Goal: Task Accomplishment & Management: Manage account settings

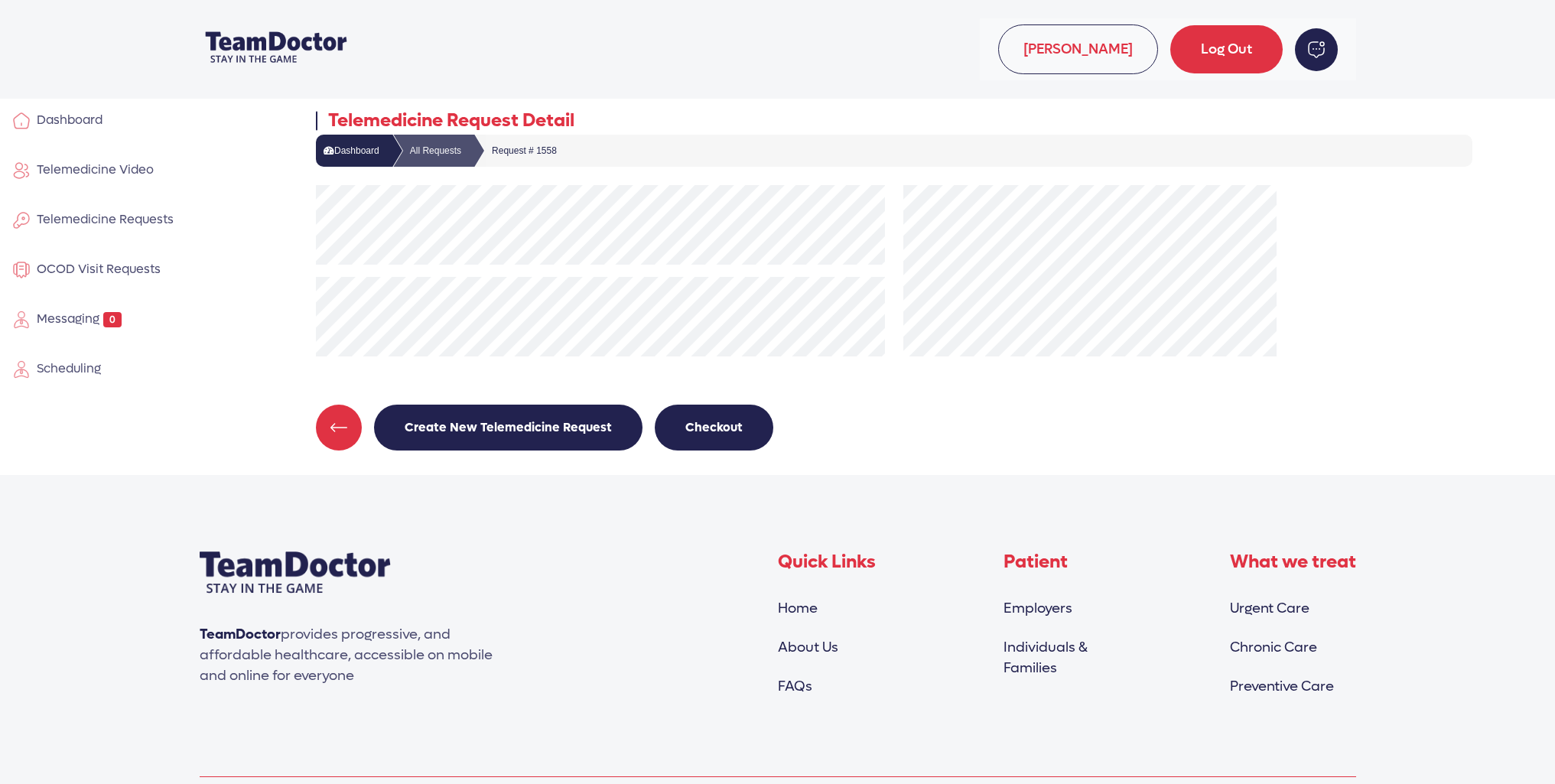
click at [111, 169] on span "Telemedicine Video" at bounding box center [92, 169] width 123 height 16
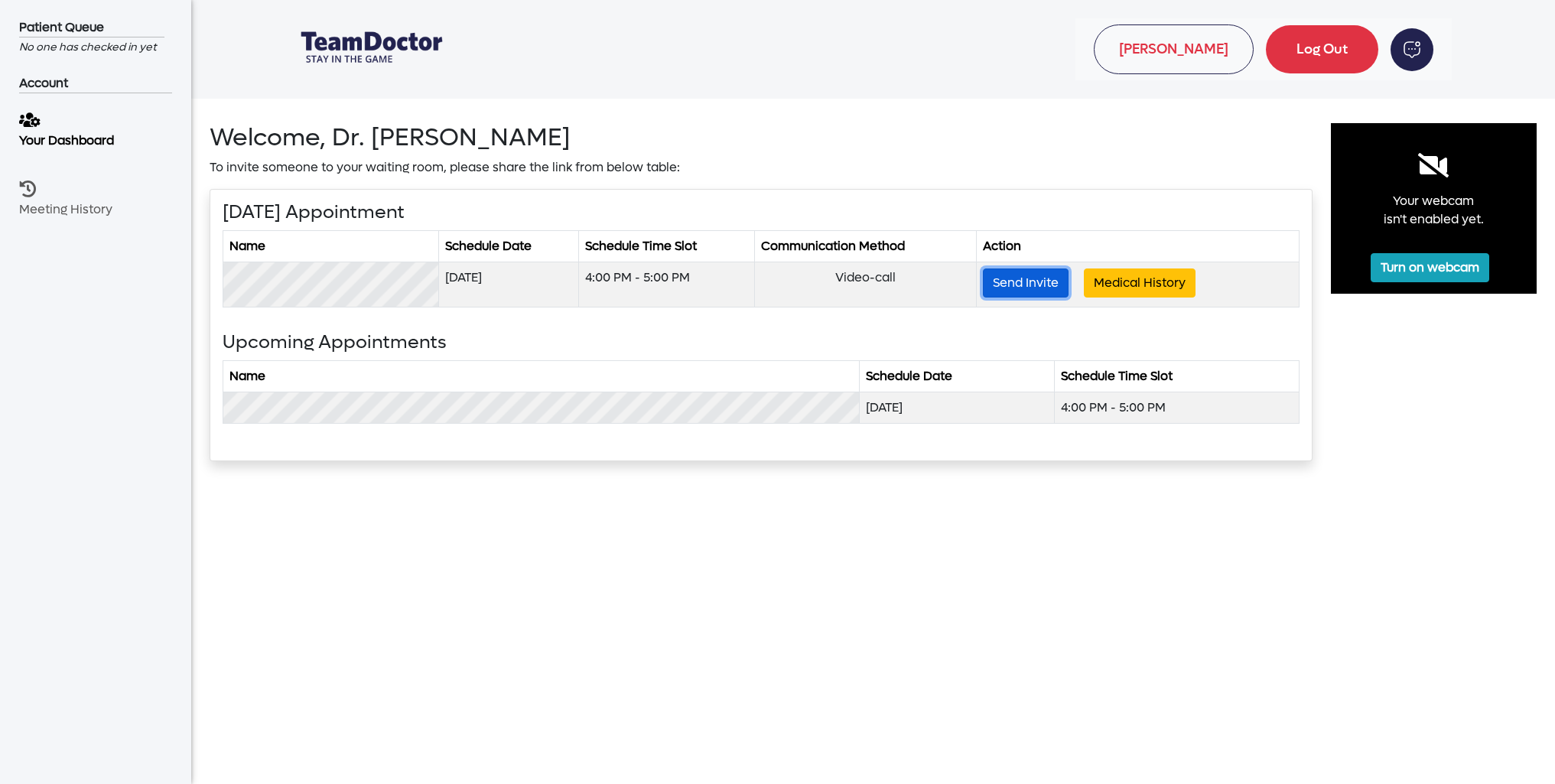
click at [1032, 282] on button "Send Invite" at bounding box center [1025, 283] width 86 height 29
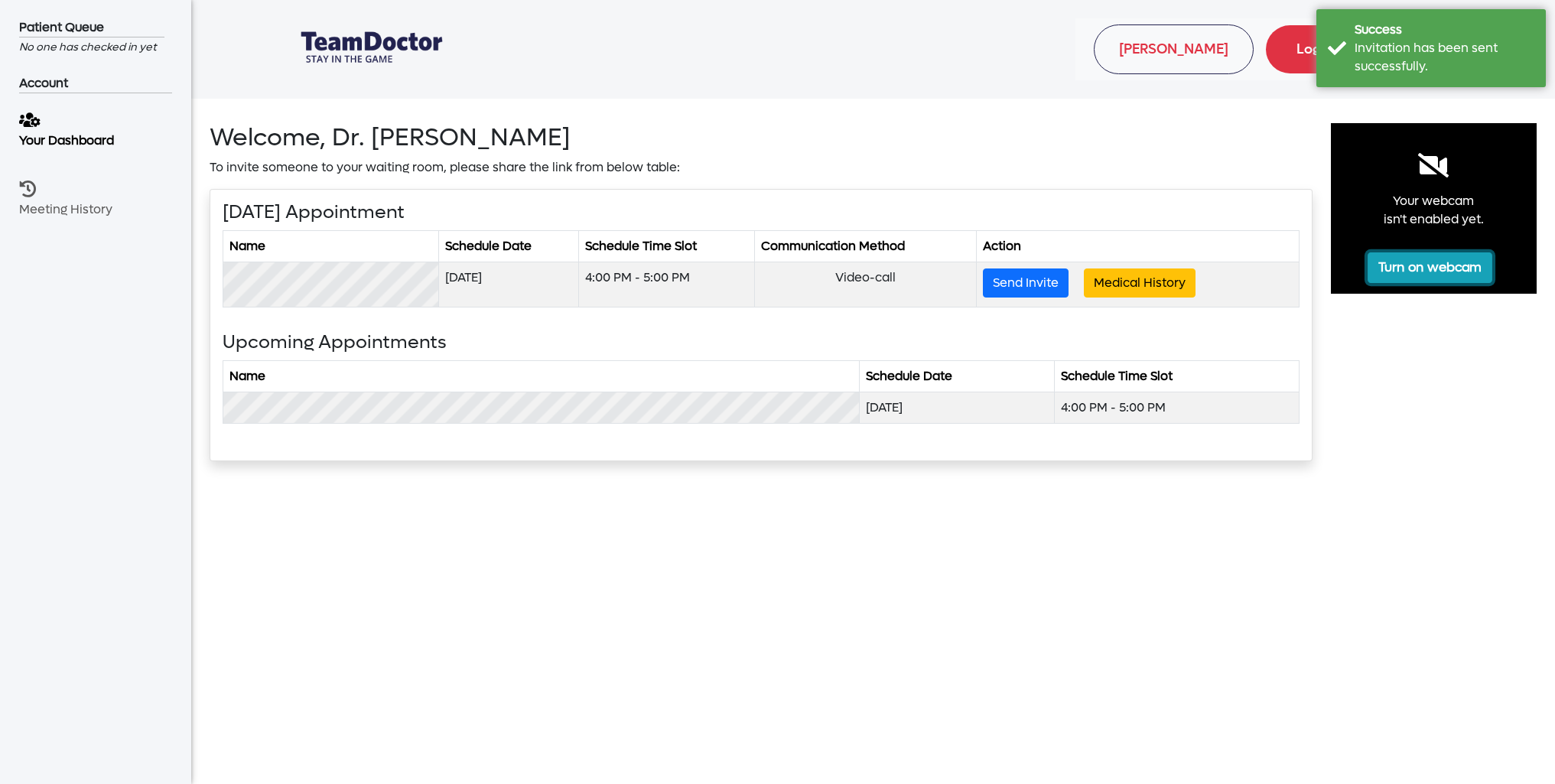
click at [1419, 265] on button "Turn on webcam" at bounding box center [1430, 267] width 125 height 31
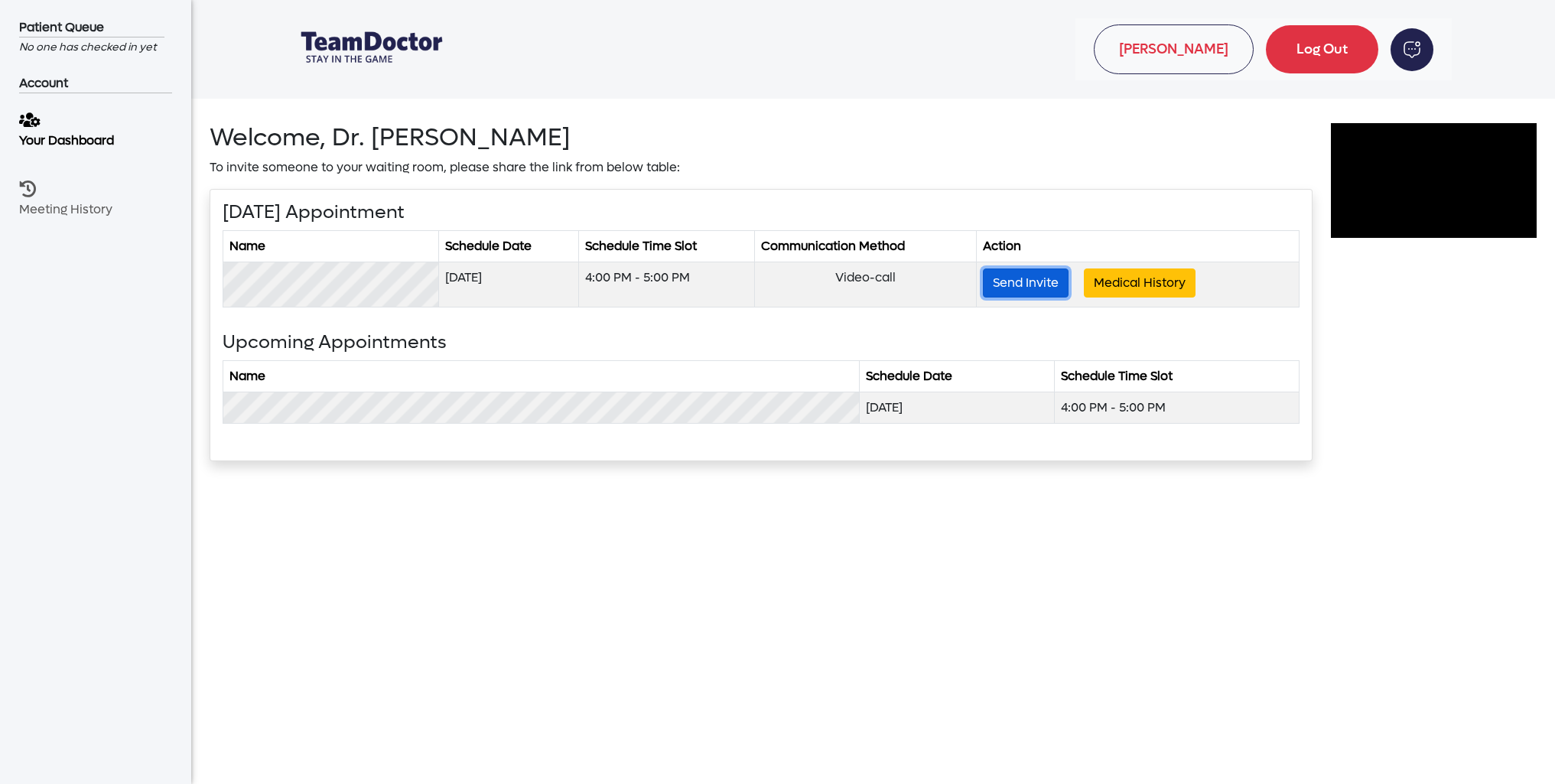
click at [1022, 281] on button "Send Invite" at bounding box center [1025, 283] width 86 height 29
click at [80, 135] on p "Your Dashboard" at bounding box center [88, 142] width 147 height 19
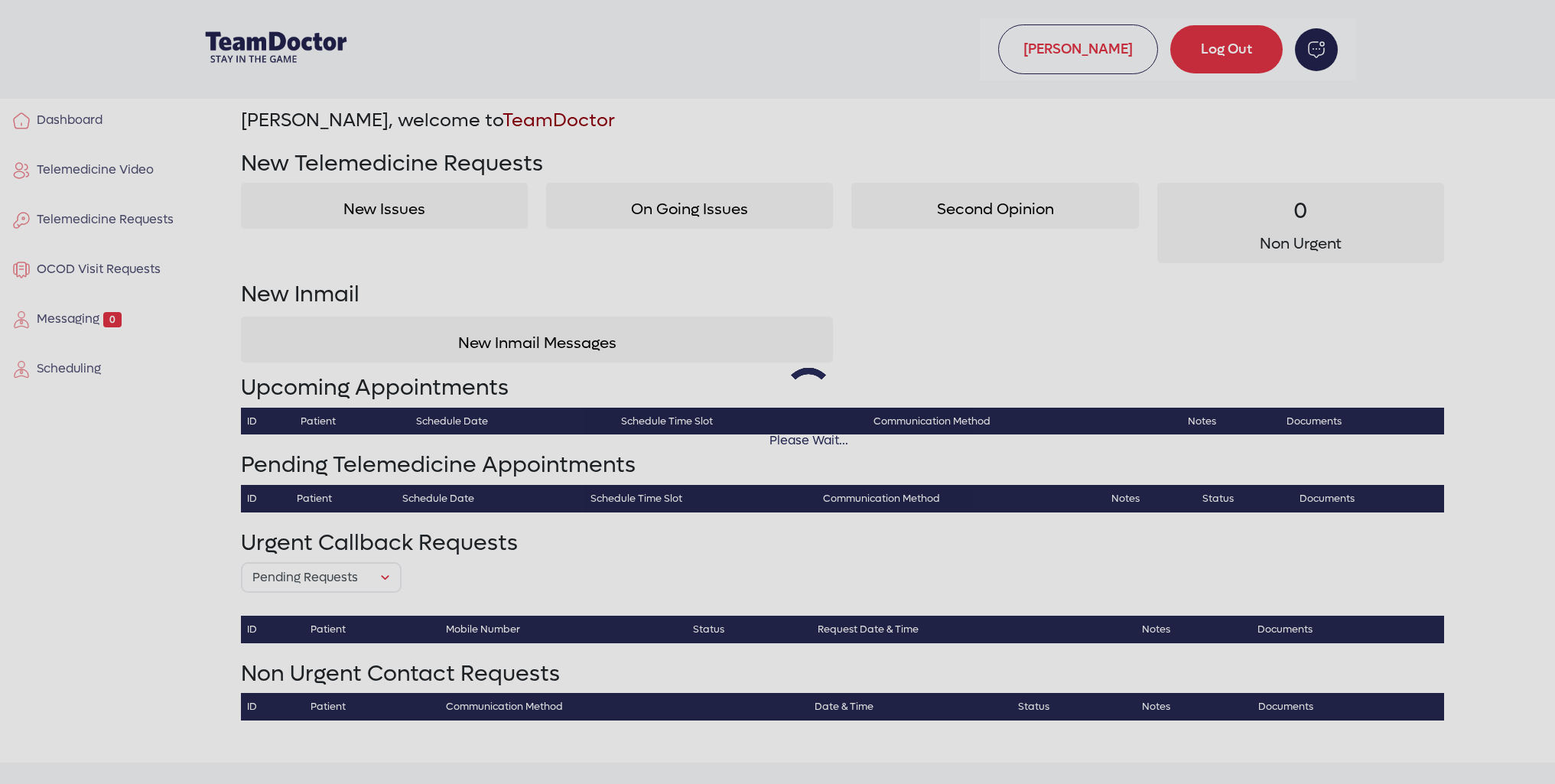
select select "pending"
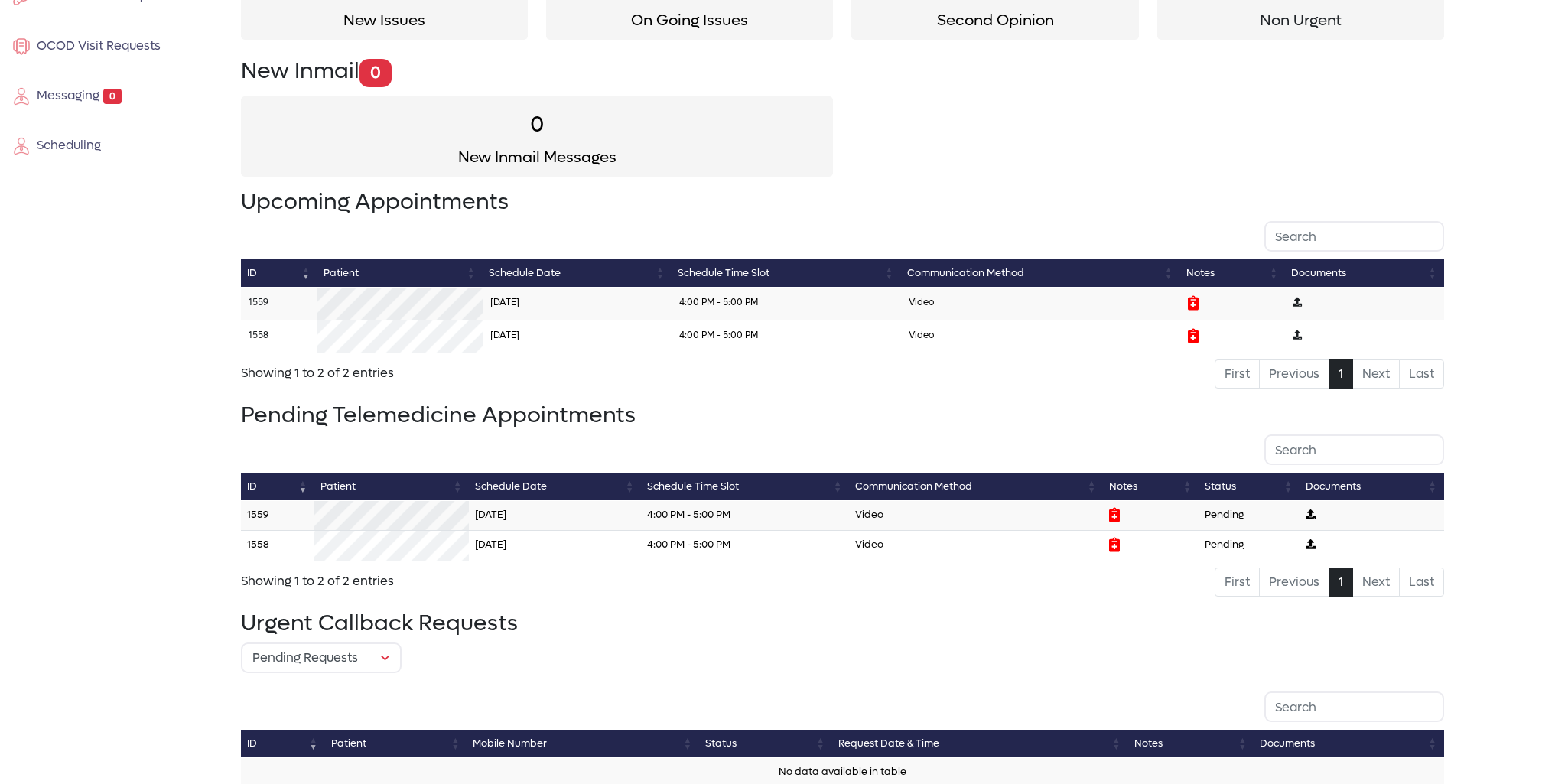
scroll to position [229, 0]
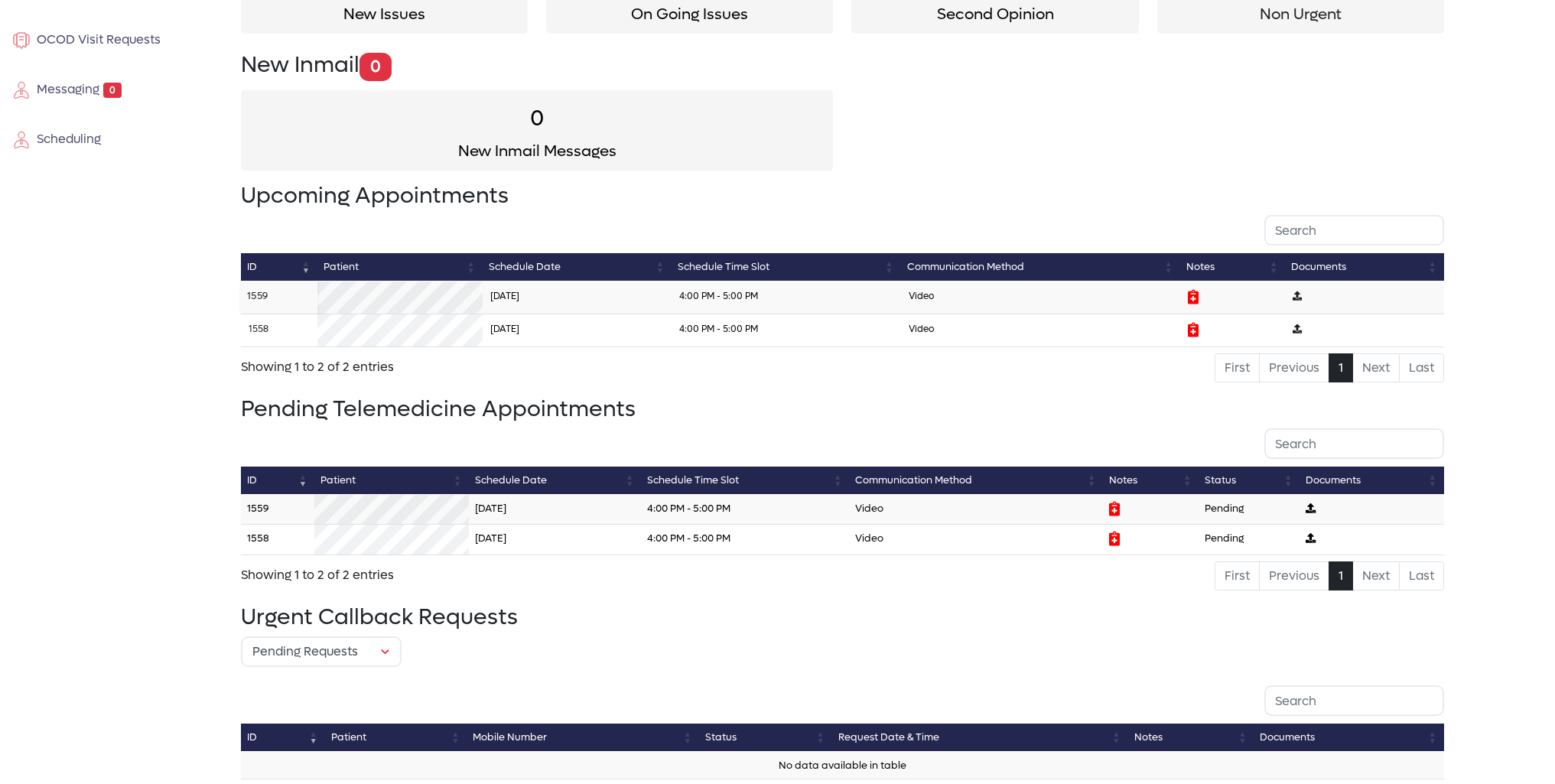
click at [258, 297] on link "1559" at bounding box center [257, 295] width 20 height 13
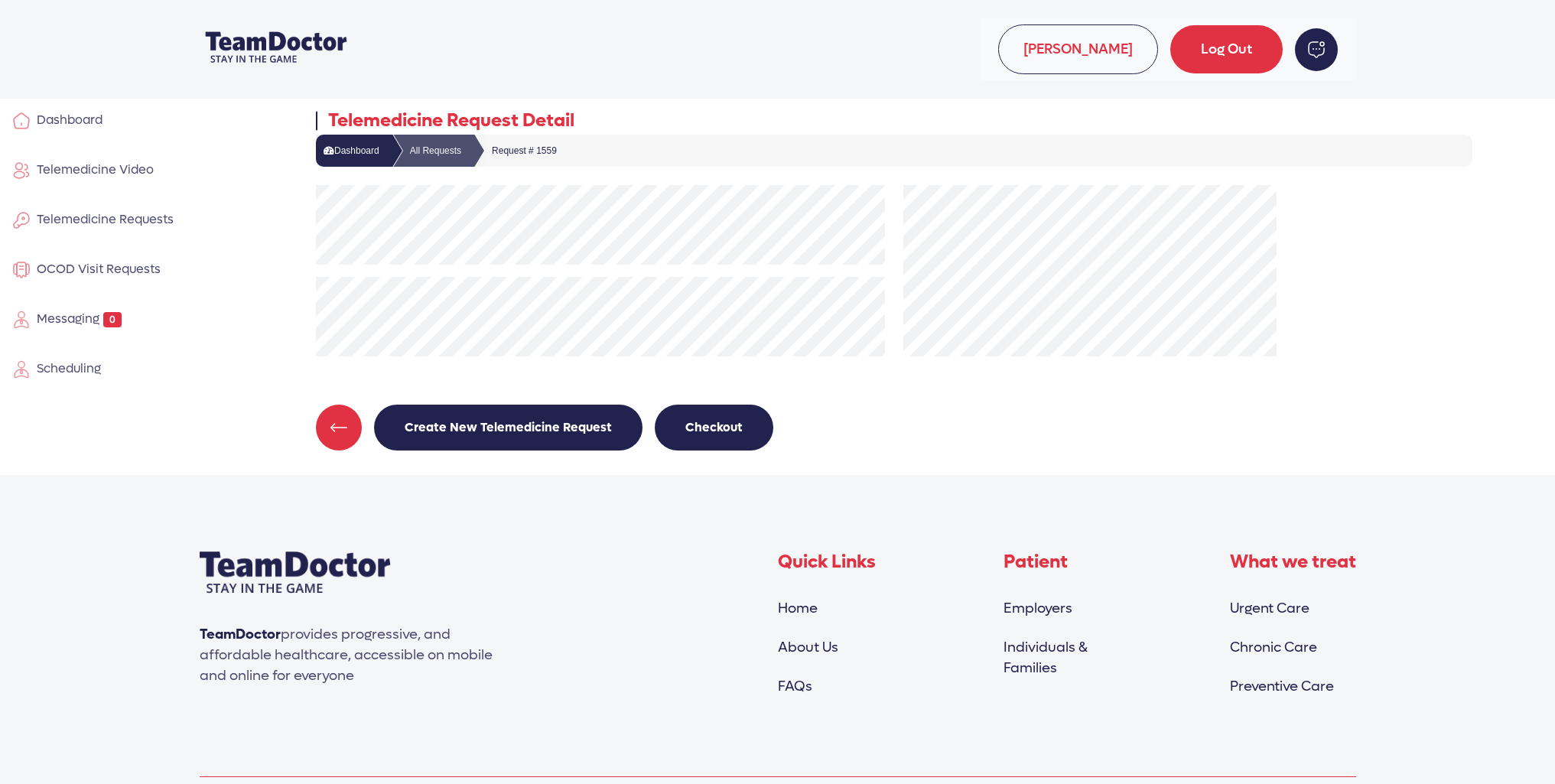
click at [92, 120] on span "Dashboard" at bounding box center [66, 120] width 72 height 16
select select "pending"
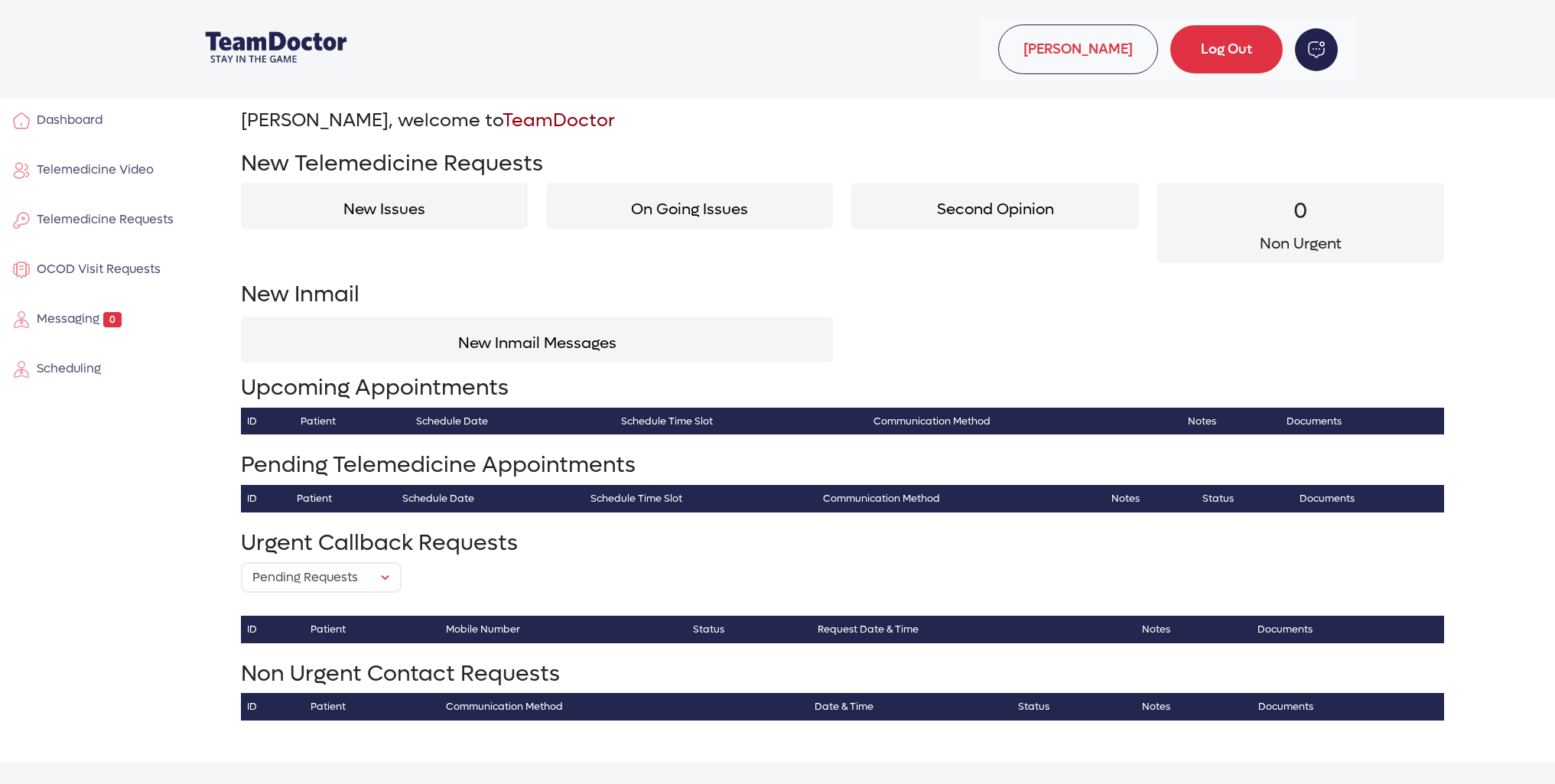
click at [120, 166] on span "Telemedicine Video" at bounding box center [92, 169] width 123 height 16
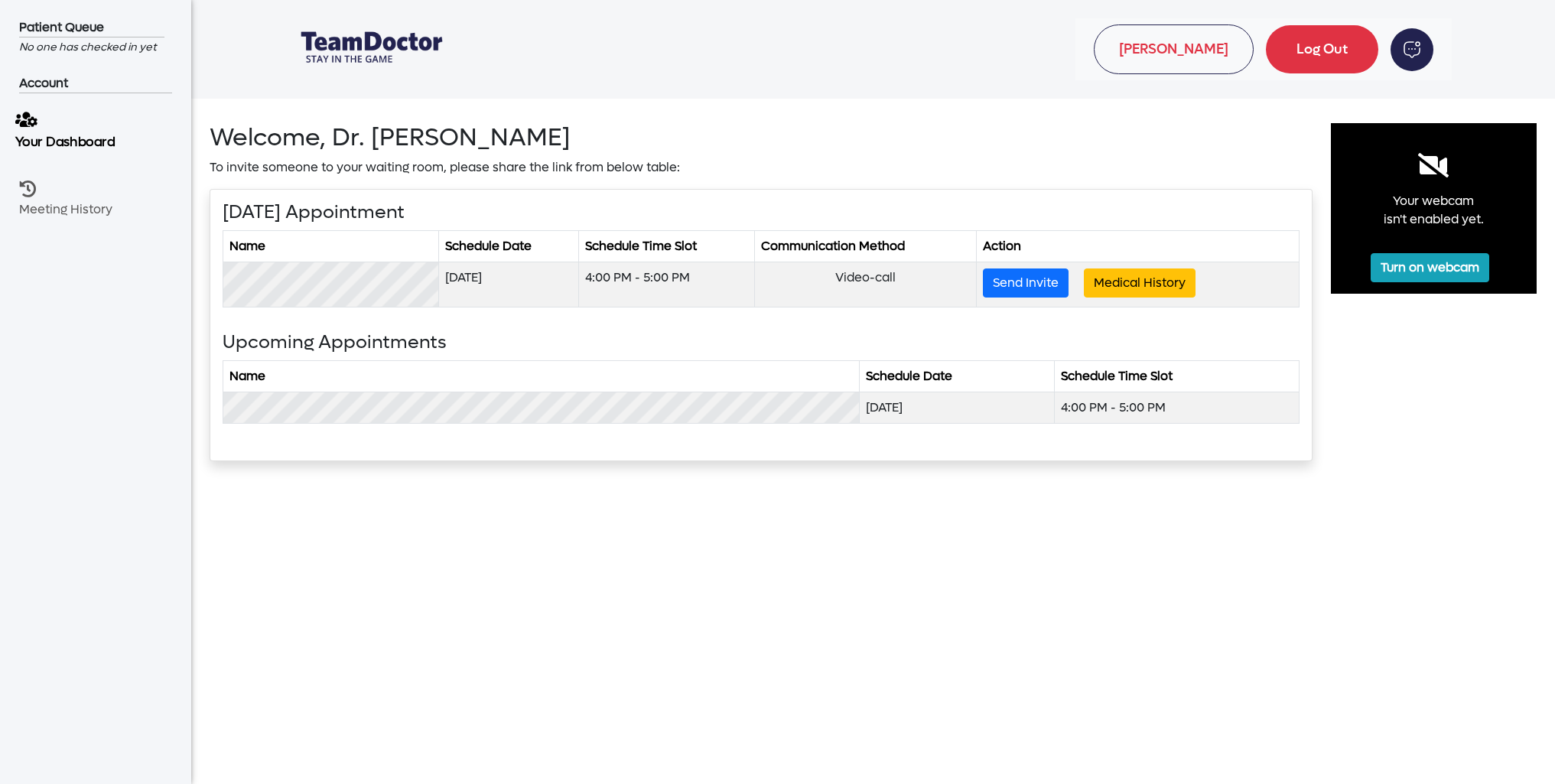
click at [90, 143] on p "Your Dashboard" at bounding box center [88, 142] width 147 height 19
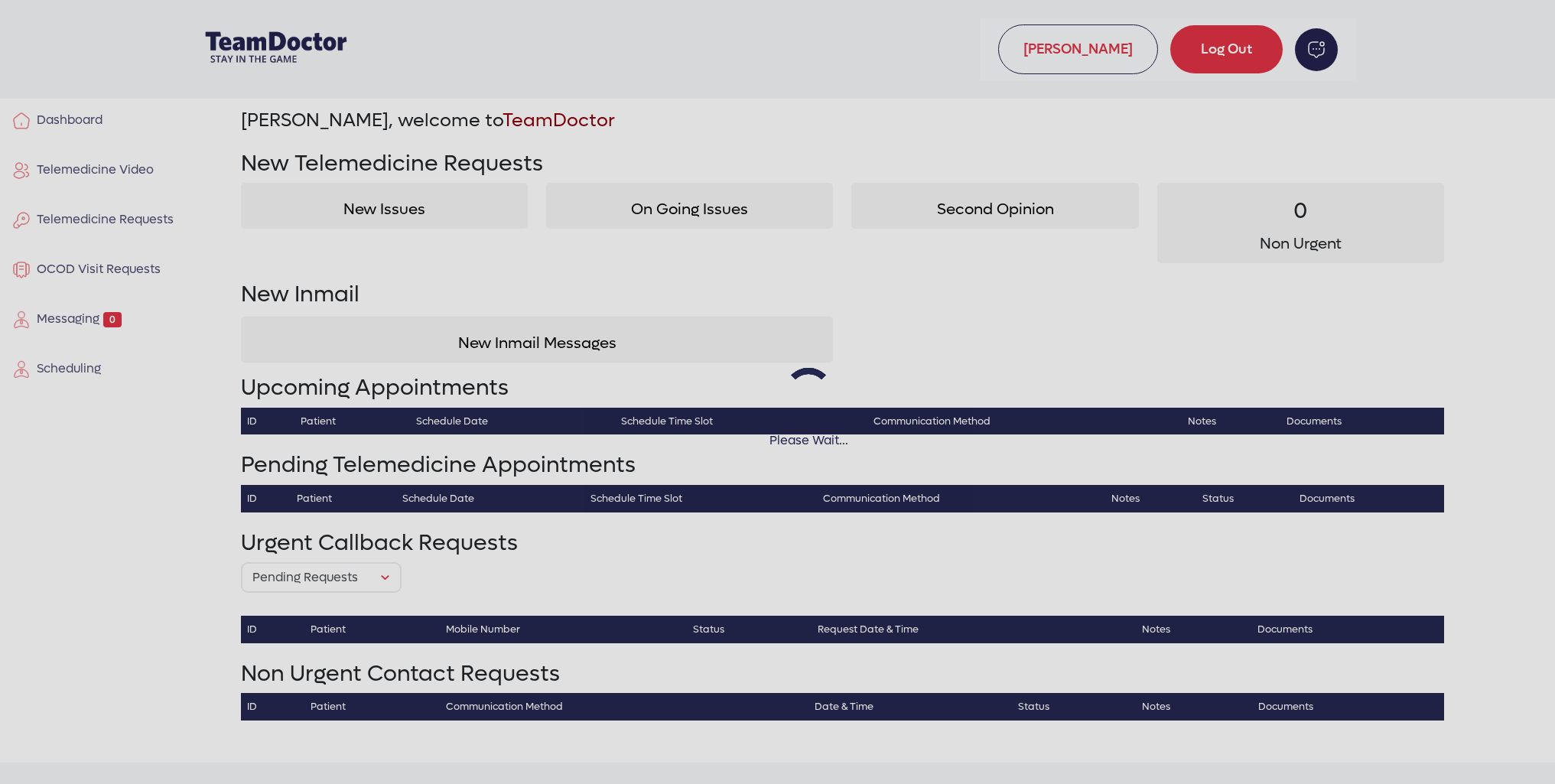
select select "pending"
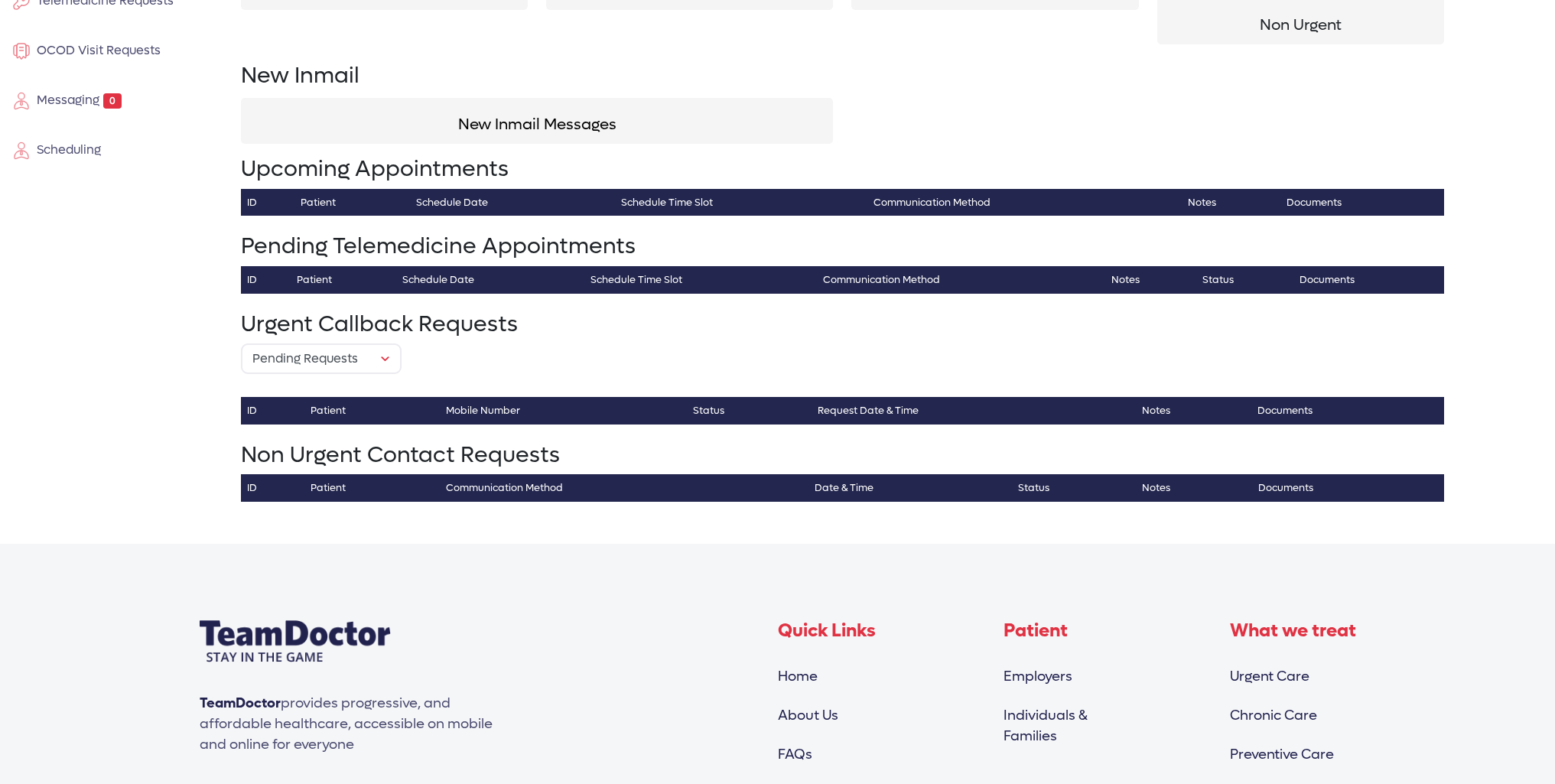
scroll to position [306, 0]
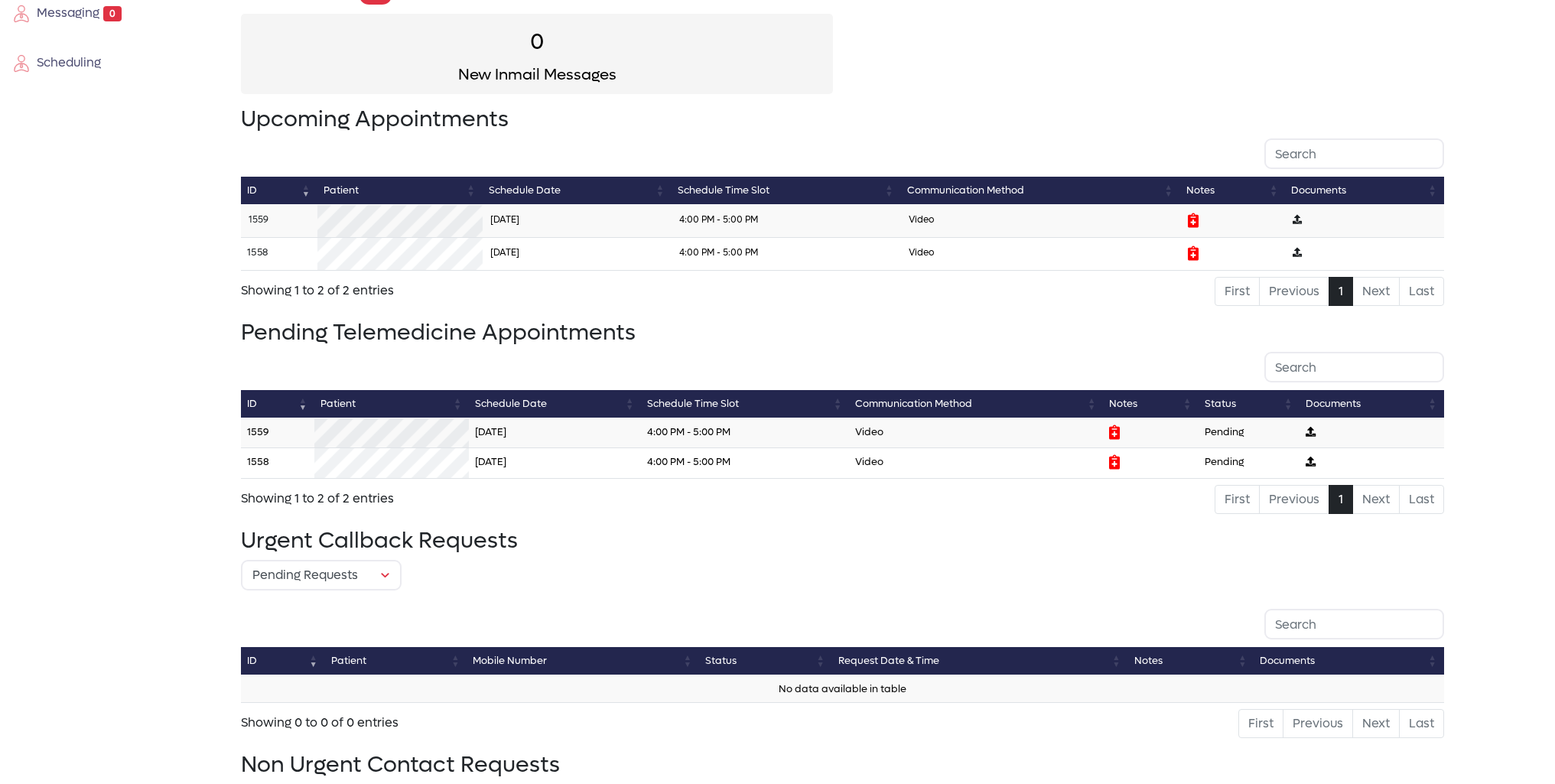
click at [262, 248] on link "1558" at bounding box center [257, 252] width 20 height 13
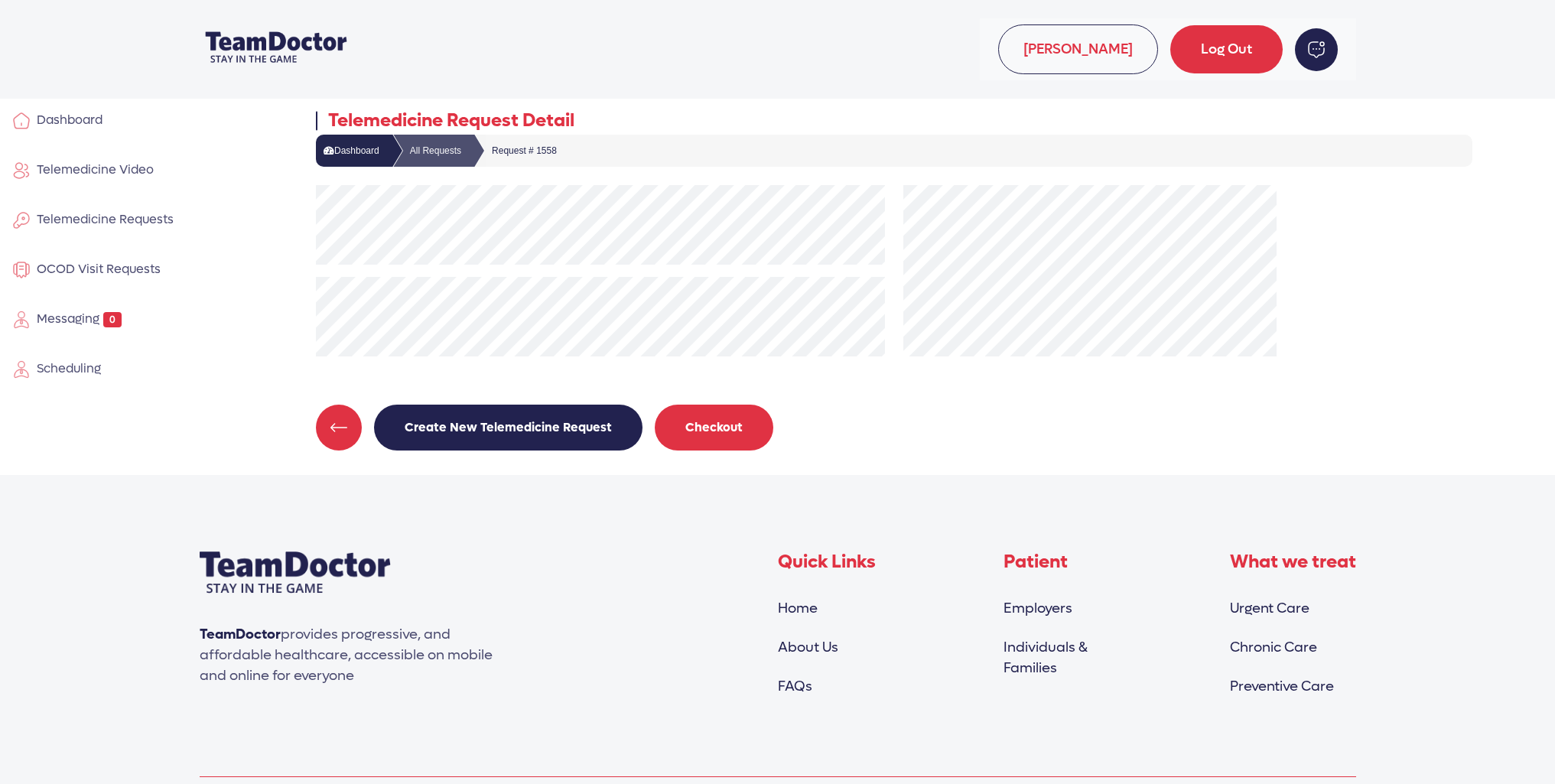
click at [728, 420] on button "Checkout" at bounding box center [714, 427] width 118 height 46
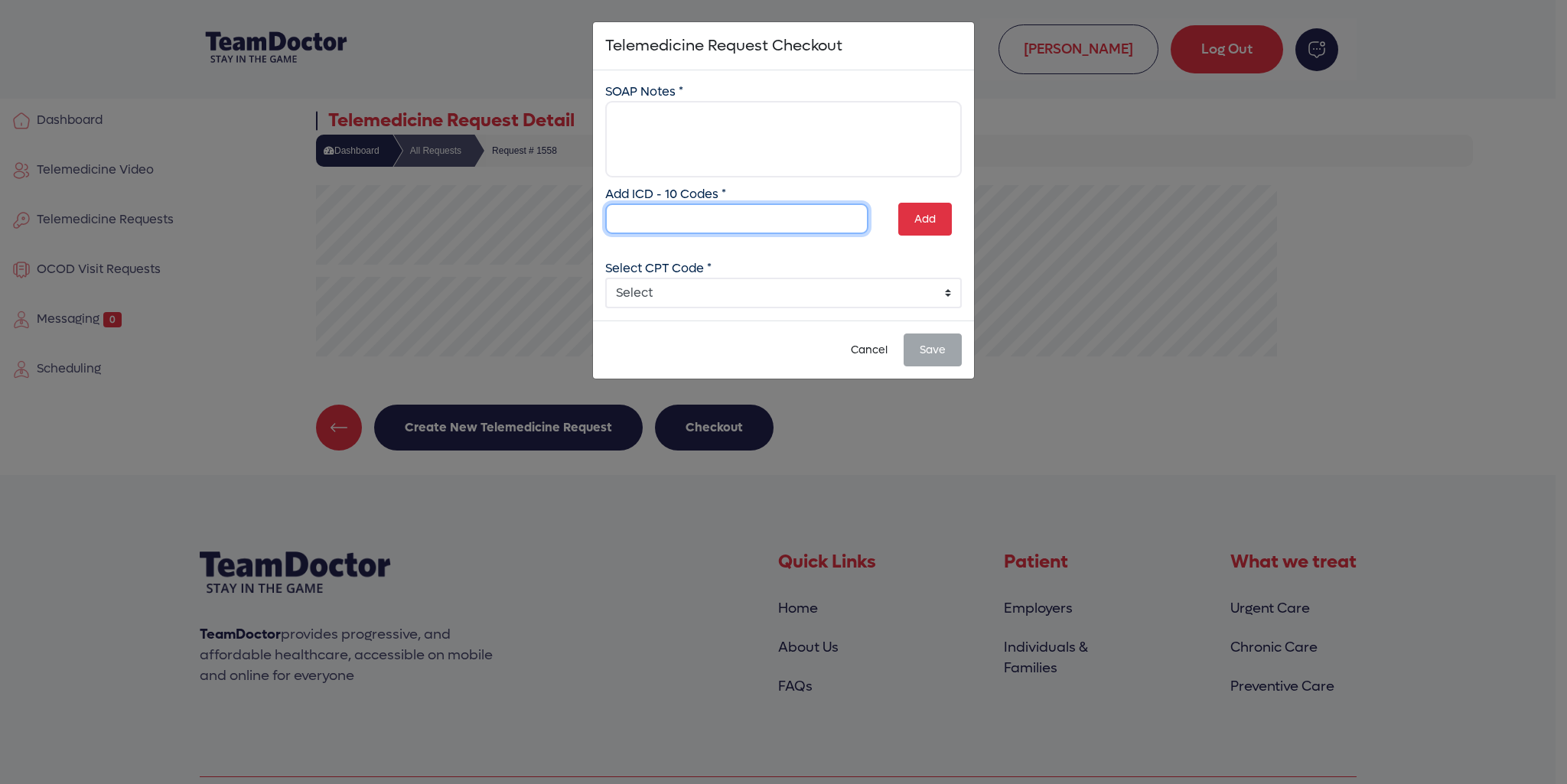
click at [669, 217] on input "text" at bounding box center [737, 218] width 263 height 31
type input "S82.201A"
click at [933, 225] on button "Add" at bounding box center [925, 219] width 54 height 33
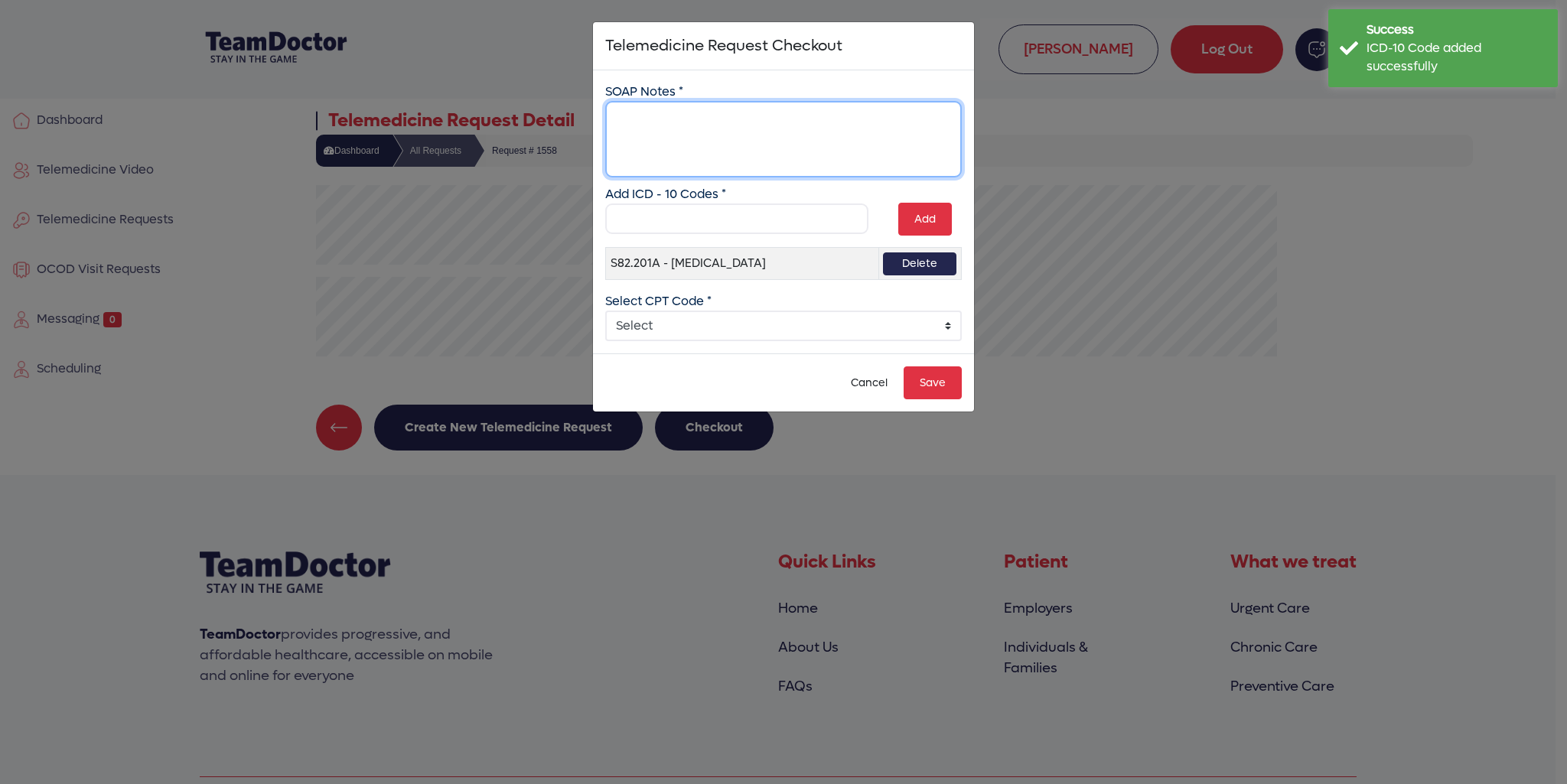
click at [661, 119] on textarea at bounding box center [784, 139] width 356 height 76
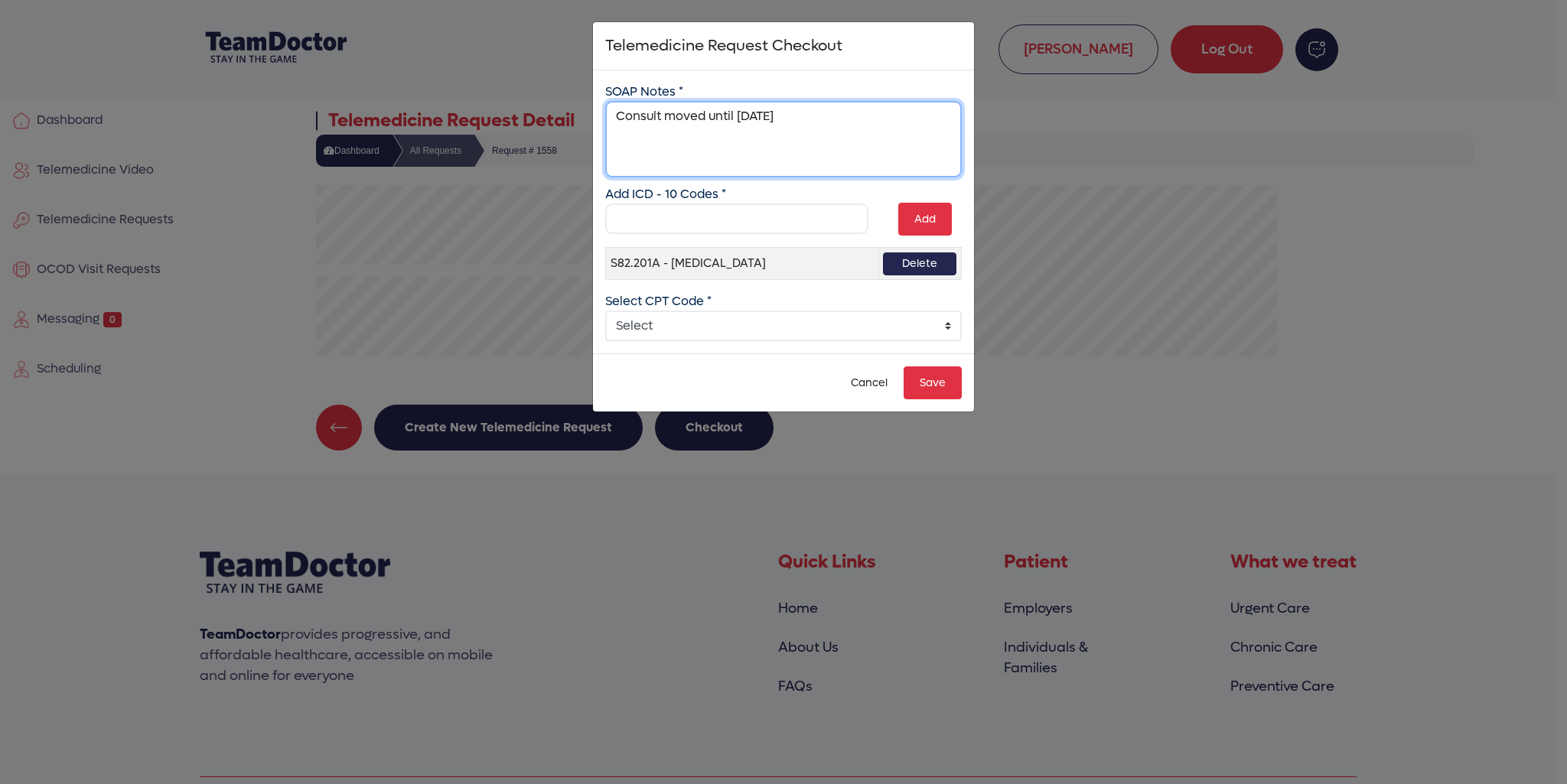
type textarea "Consult moved until [DATE]"
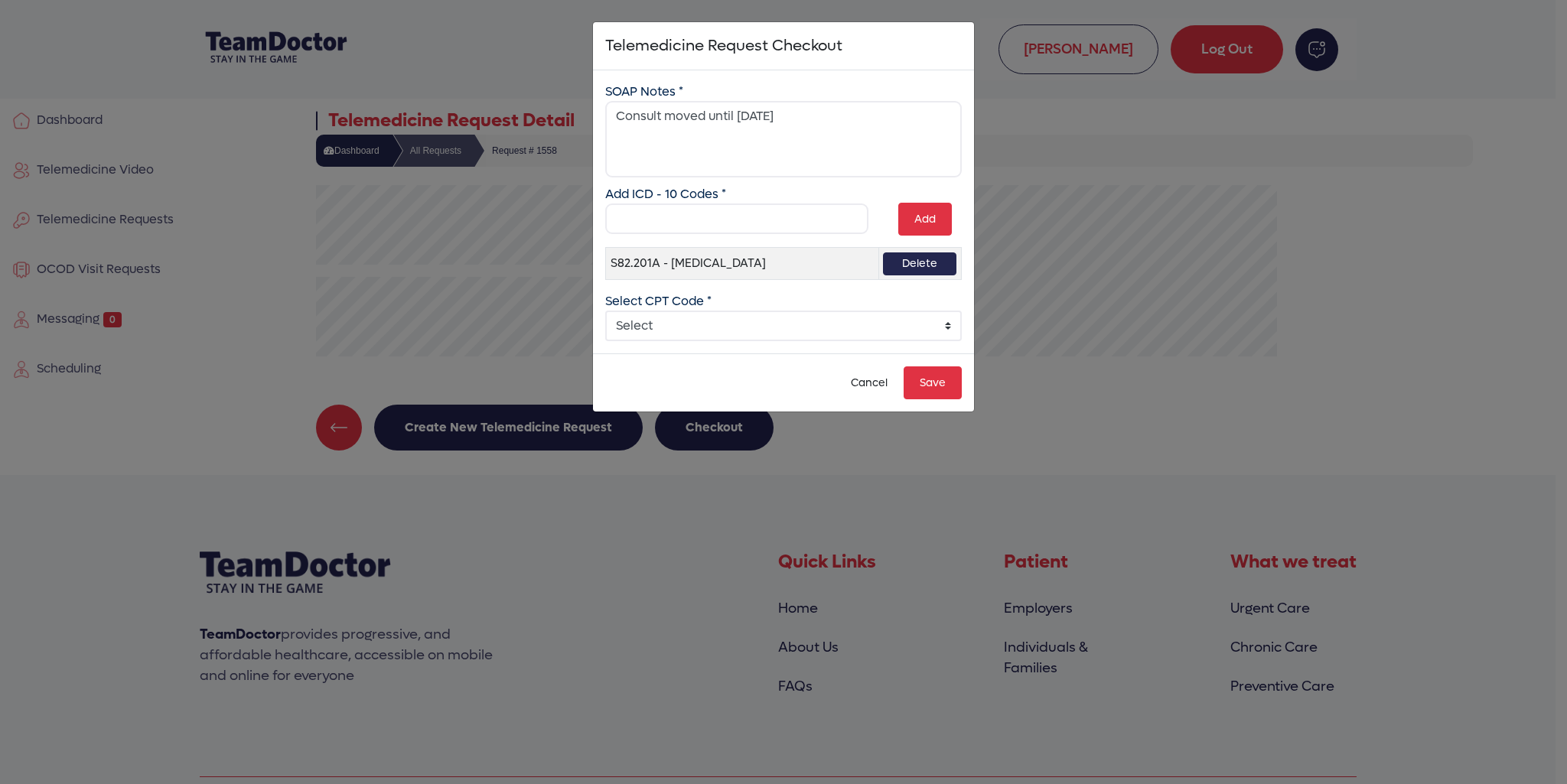
click at [946, 336] on select "Select 99241 - Online Digital E/M 5-10 min 99242 - Online Digital E/M 11-20 min…" at bounding box center [784, 325] width 356 height 31
select select "4: 4"
click at [605, 322] on select "Select 99241 - Online Digital E/M 5-10 min 99242 - Online Digital E/M 11-20 min…" at bounding box center [784, 325] width 356 height 31
click at [925, 393] on button "Save" at bounding box center [932, 383] width 58 height 33
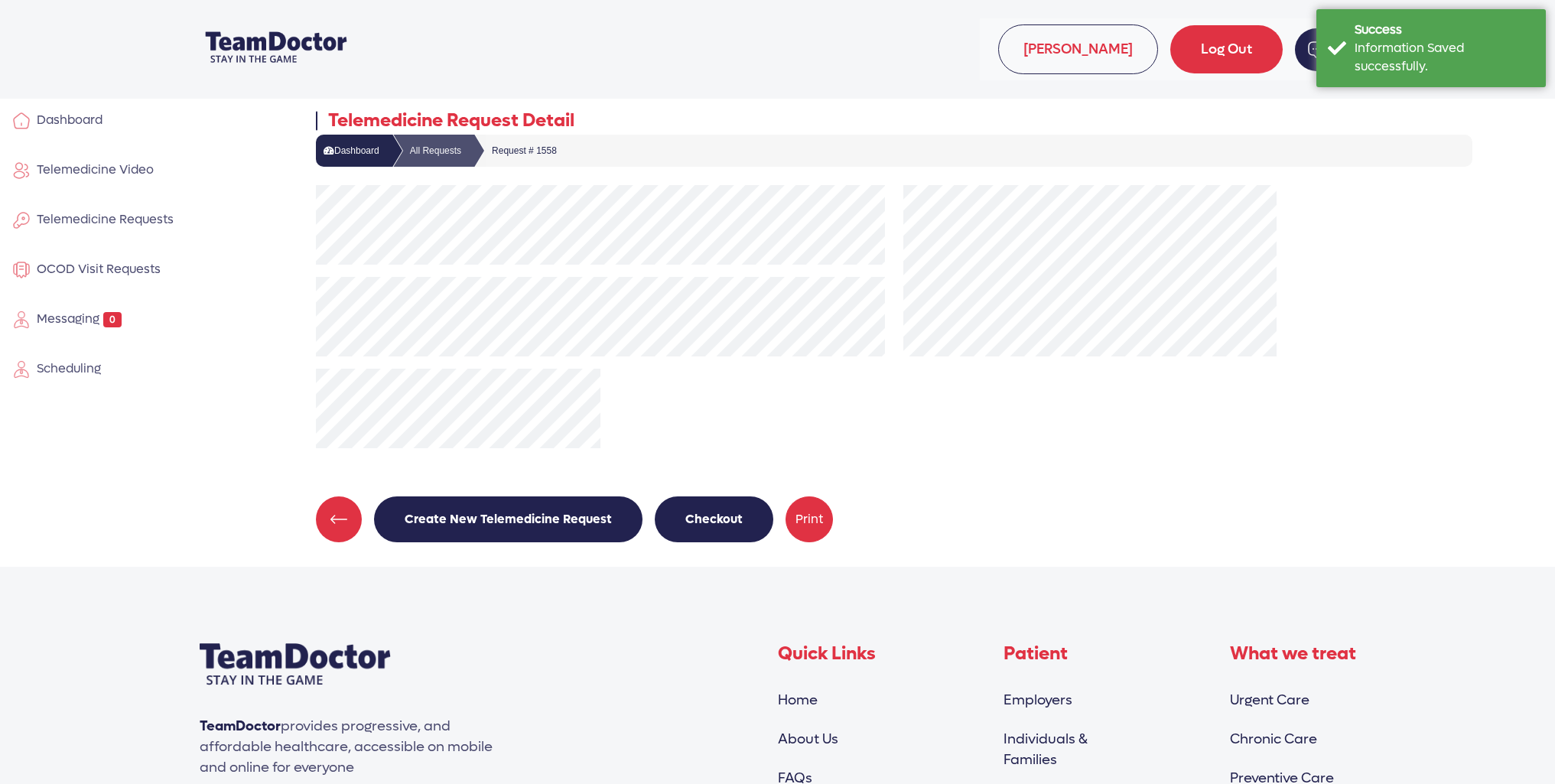
click at [84, 117] on span "Dashboard" at bounding box center [66, 120] width 72 height 16
select select "pending"
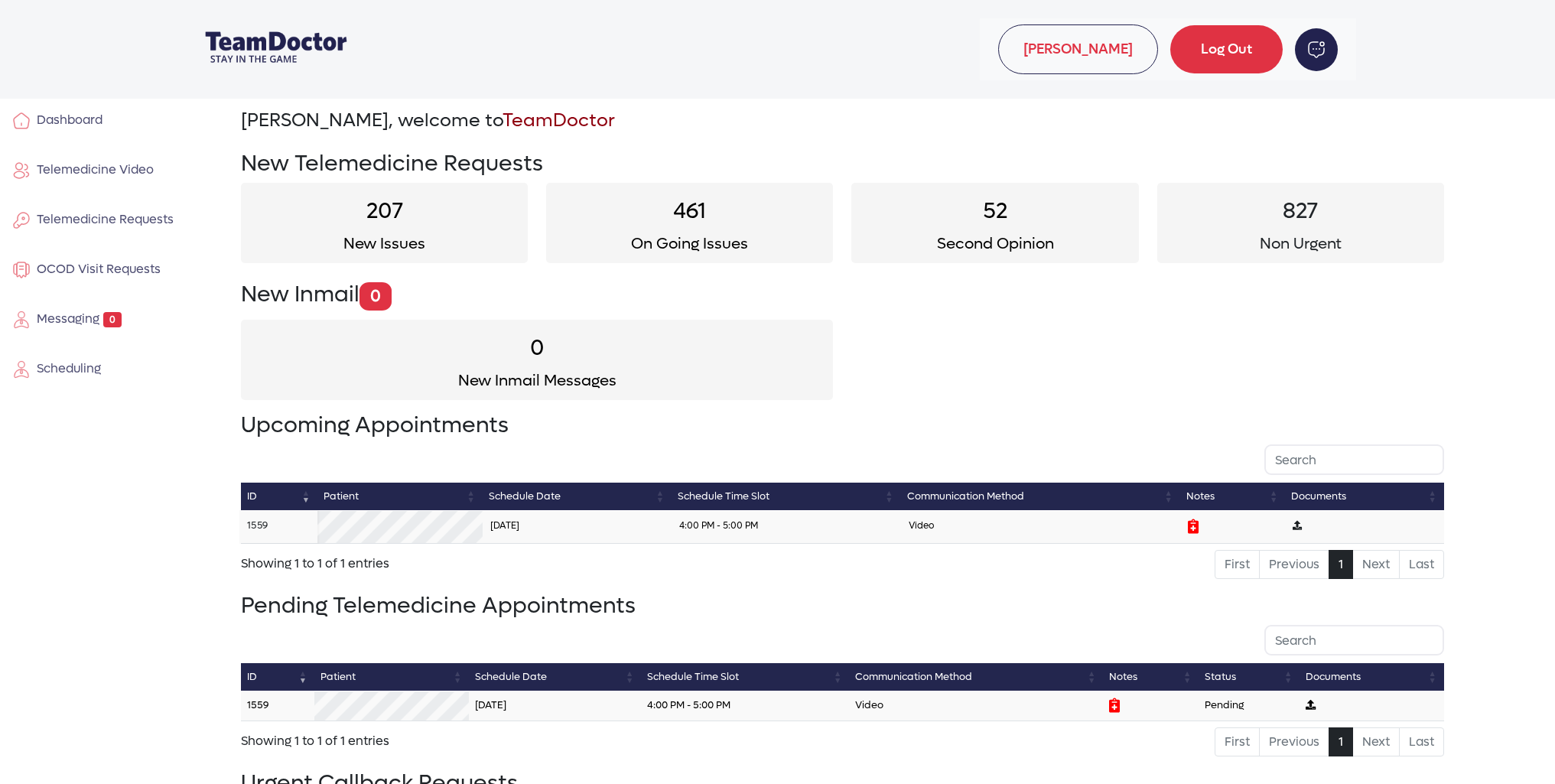
click at [259, 526] on link "1559" at bounding box center [257, 525] width 20 height 13
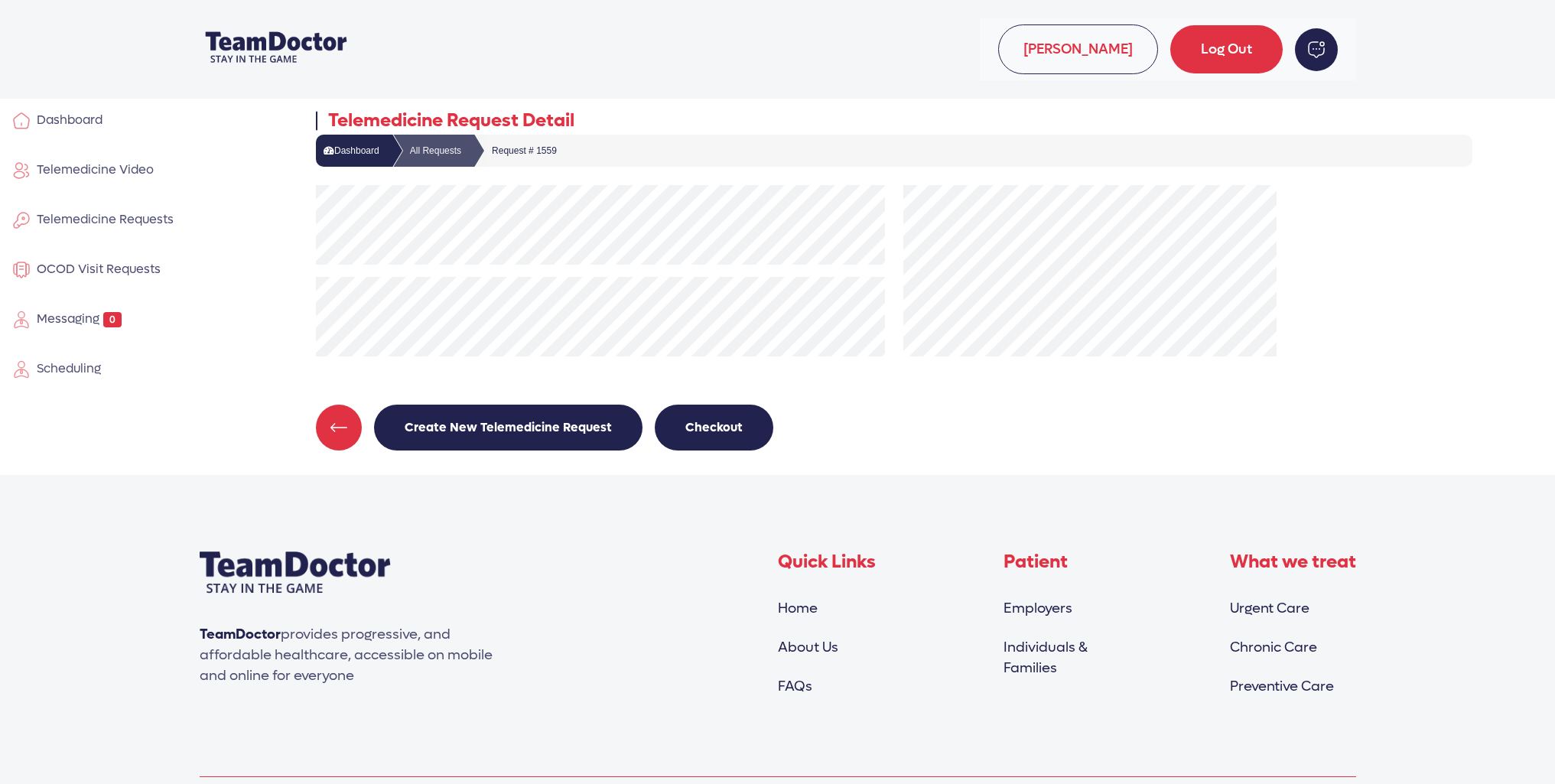
click at [80, 174] on span "Telemedicine Video" at bounding box center [92, 169] width 123 height 16
